Goal: Information Seeking & Learning: Learn about a topic

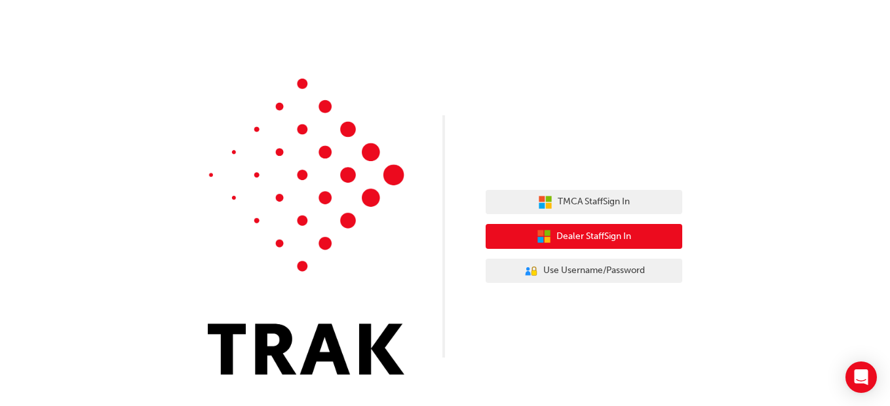
click at [568, 237] on span "Dealer Staff Sign In" at bounding box center [594, 236] width 75 height 15
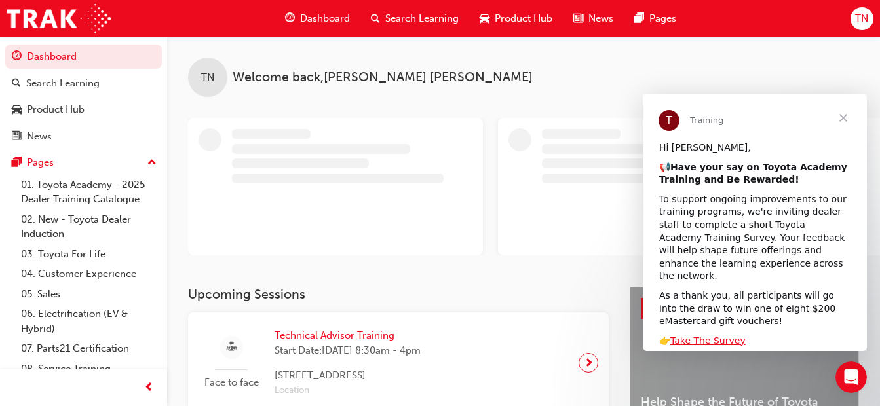
click at [458, 279] on div "TN Welcome back , Todd Norman" at bounding box center [523, 162] width 713 height 250
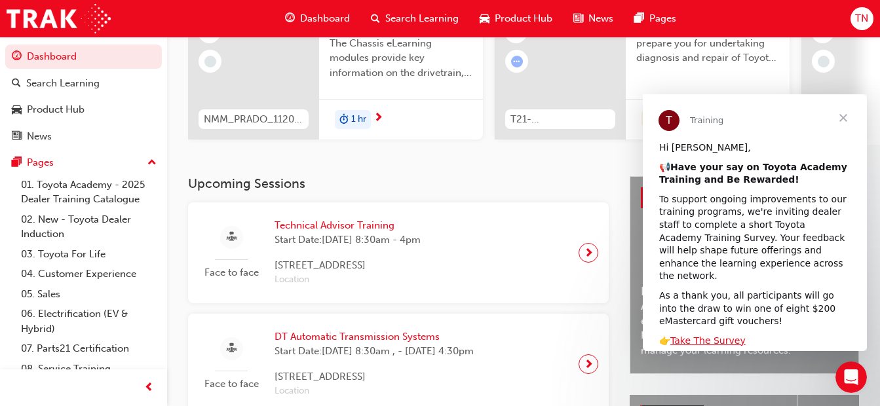
scroll to position [184, 0]
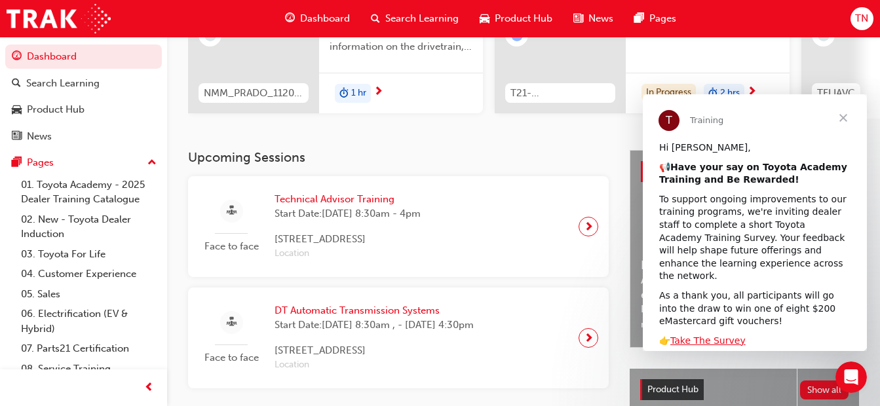
click at [366, 200] on span "Technical Advisor Training" at bounding box center [348, 199] width 146 height 15
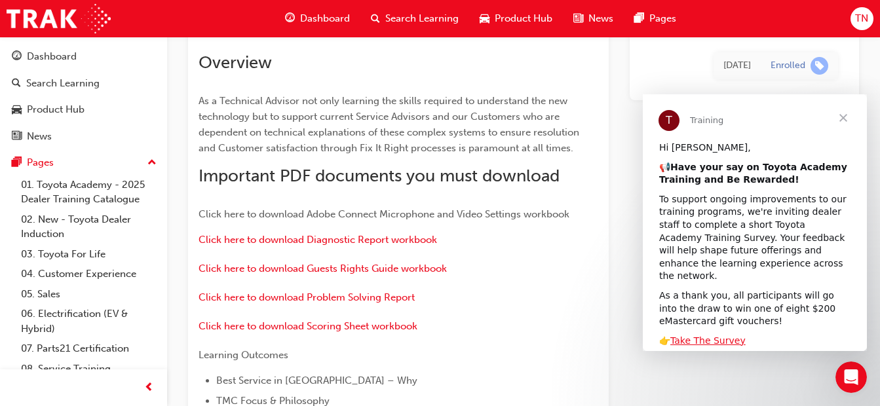
scroll to position [1156, 0]
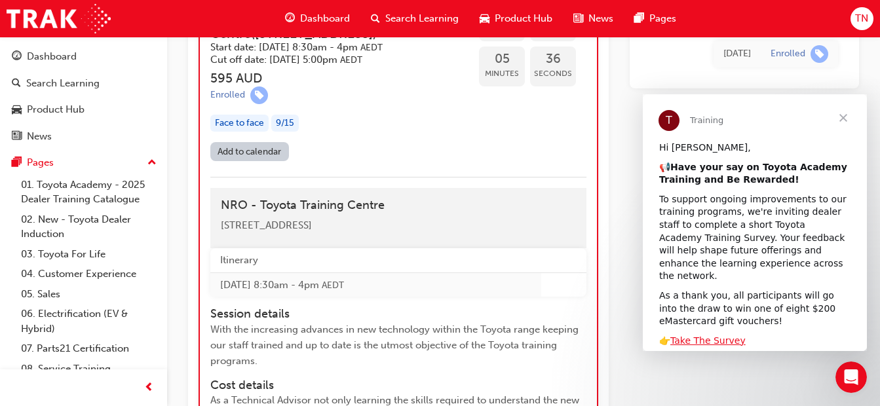
click at [503, 220] on div "20 Paradise Road Acacia Ridge QLD 4110" at bounding box center [398, 225] width 355 height 15
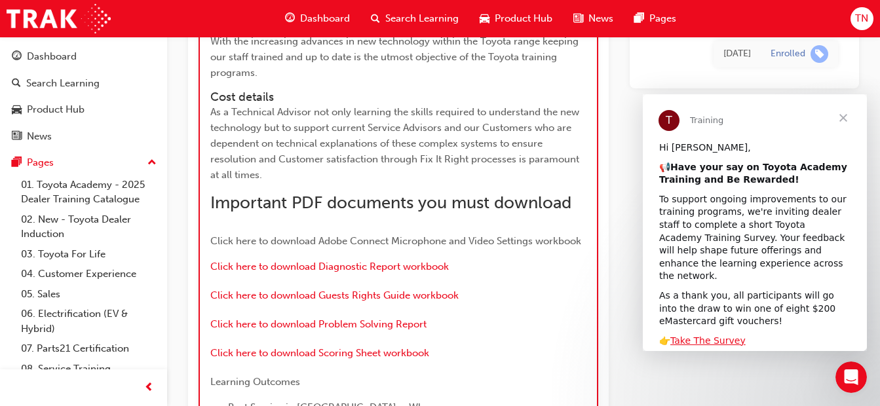
scroll to position [1471, 0]
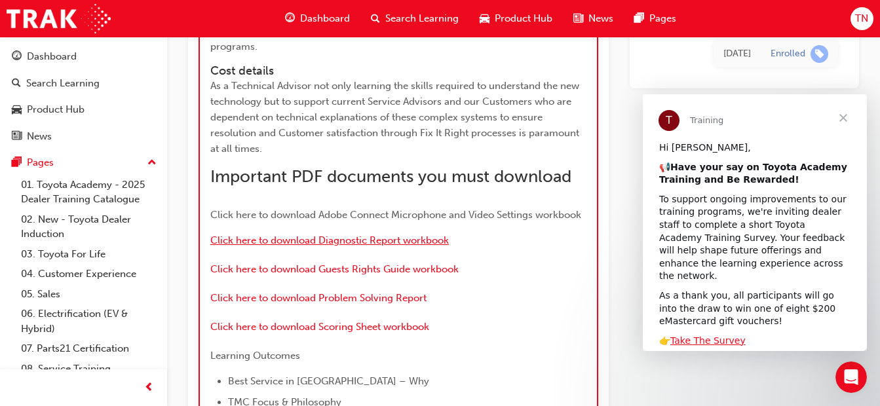
click at [368, 241] on span "Click here to download Diagnostic Report workbook" at bounding box center [329, 241] width 239 height 12
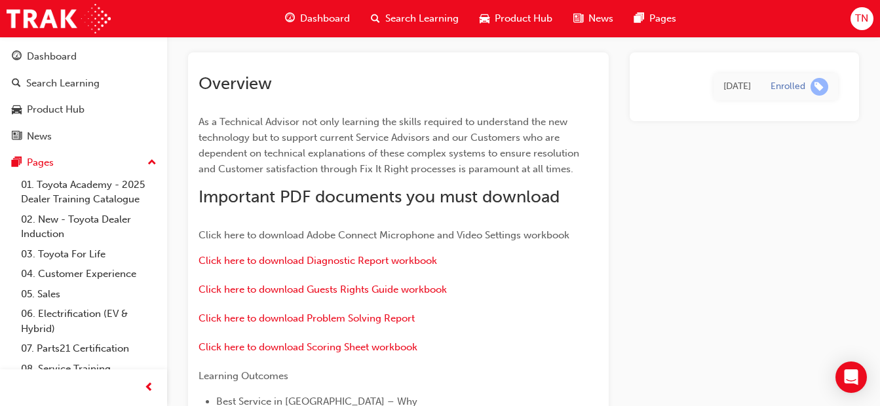
scroll to position [1154, 0]
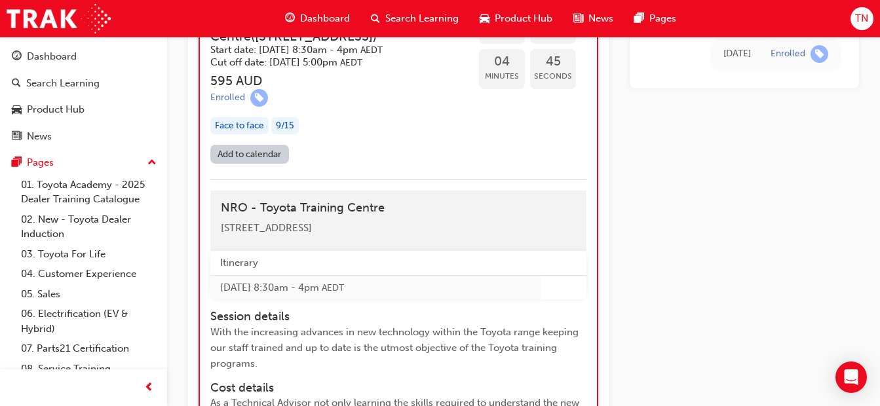
click at [425, 160] on div "Add to calendar" at bounding box center [398, 157] width 376 height 24
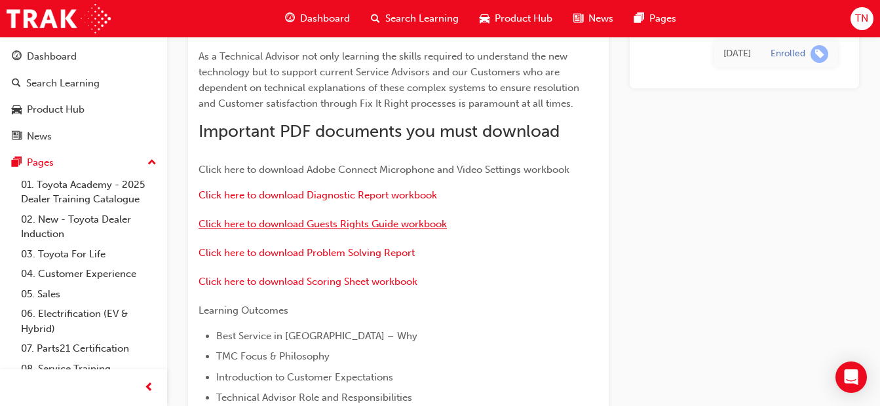
scroll to position [117, 0]
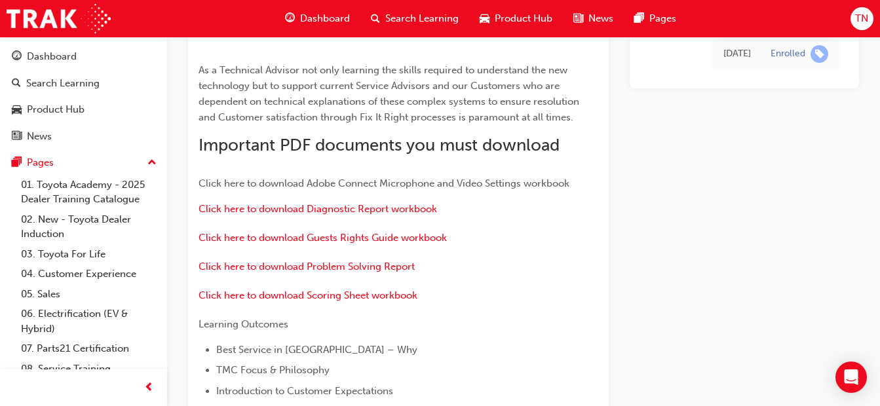
click at [321, 15] on span "Dashboard" at bounding box center [325, 18] width 50 height 15
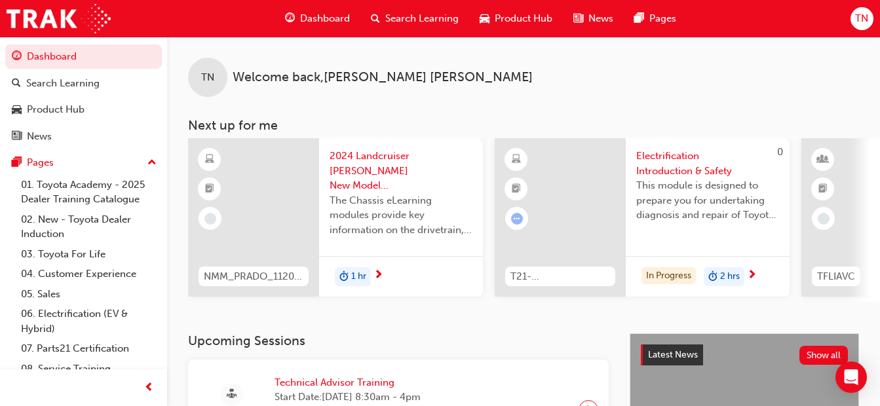
click at [860, 25] on span "TN" at bounding box center [861, 18] width 13 height 15
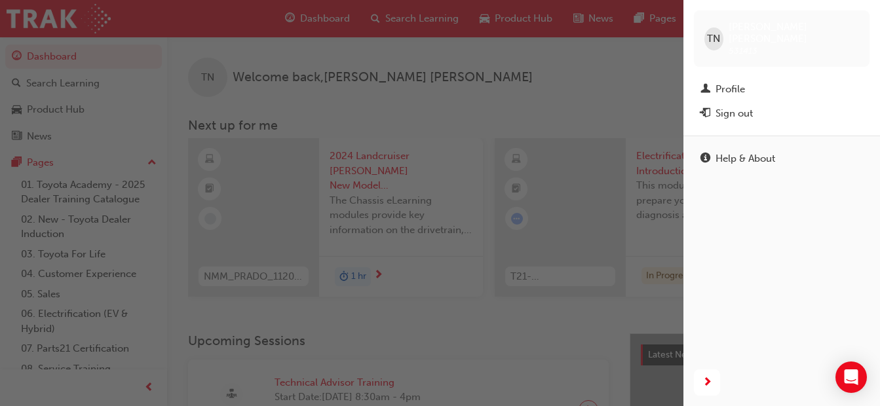
click at [723, 82] on div "Profile" at bounding box center [730, 89] width 29 height 15
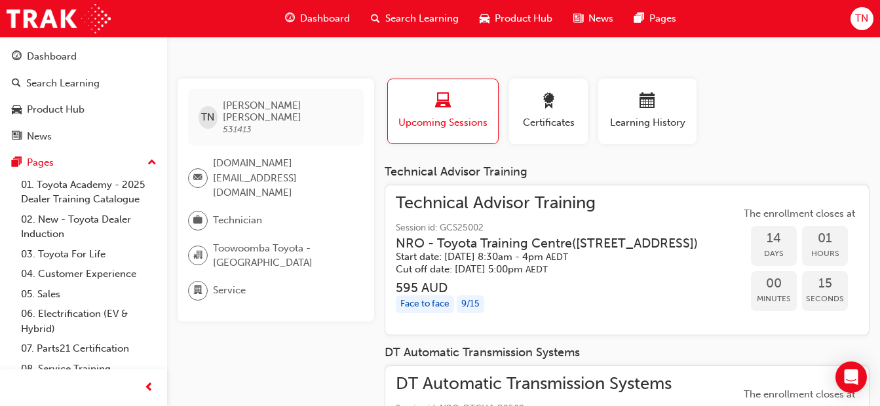
click at [284, 359] on div "TN Todd Norman 531413 training.tech@toowoombatoyota.com.au Technician Toowoomba…" at bounding box center [281, 303] width 207 height 448
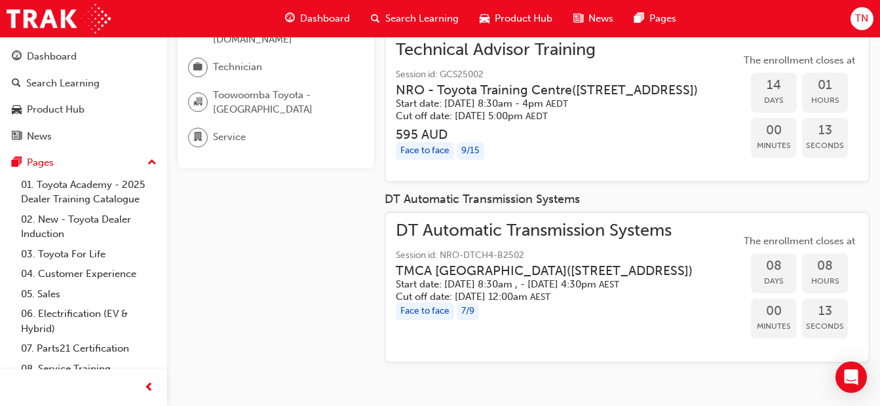
scroll to position [168, 0]
click at [298, 294] on div "TN Todd Norman 531413 training.tech@toowoombatoyota.com.au Technician Toowoomba…" at bounding box center [281, 149] width 207 height 448
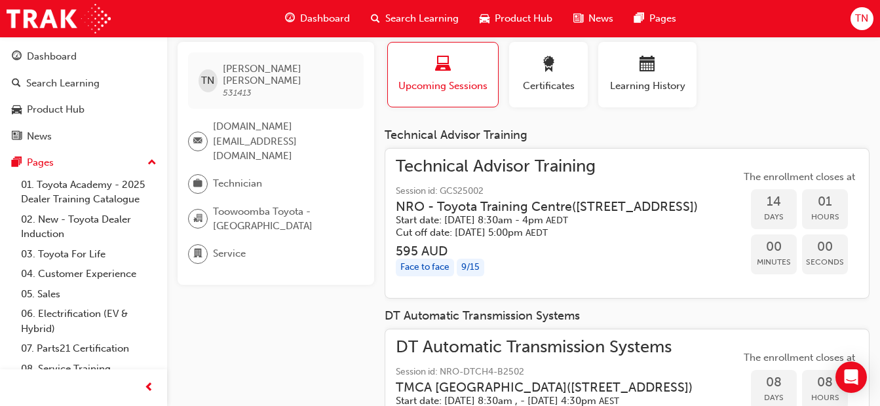
scroll to position [10, 0]
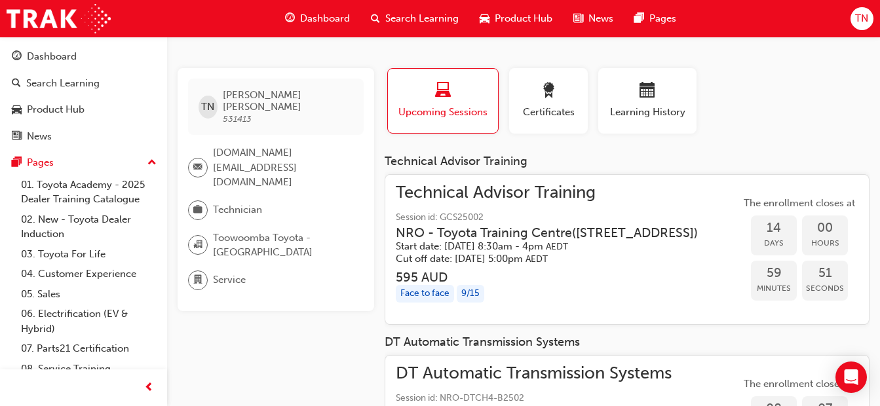
click at [563, 103] on div "Certificates" at bounding box center [548, 101] width 59 height 37
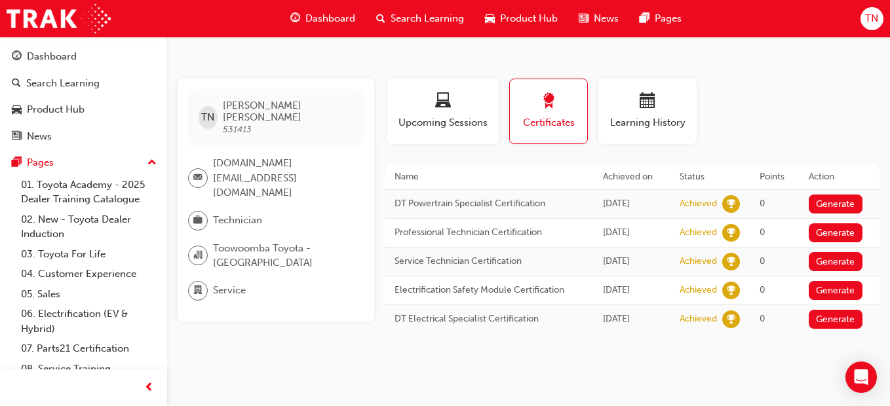
click at [628, 119] on span "Learning History" at bounding box center [647, 122] width 79 height 15
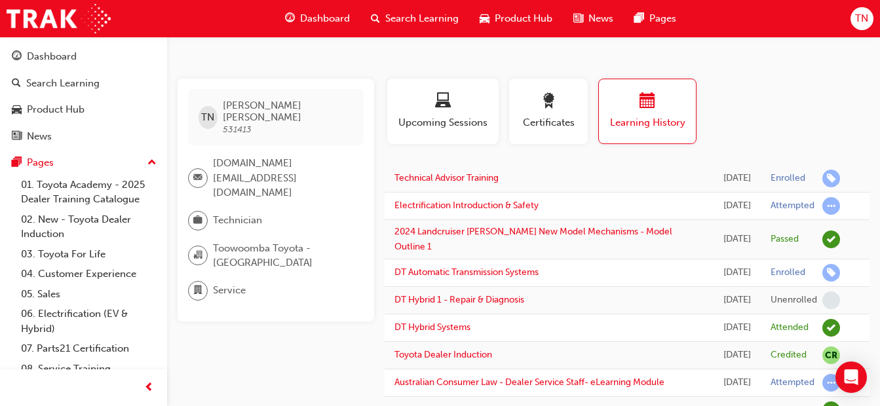
click at [759, 98] on div "Profile Upcoming Sessions Certificates Learning History" at bounding box center [627, 117] width 511 height 76
